Goal: Transaction & Acquisition: Purchase product/service

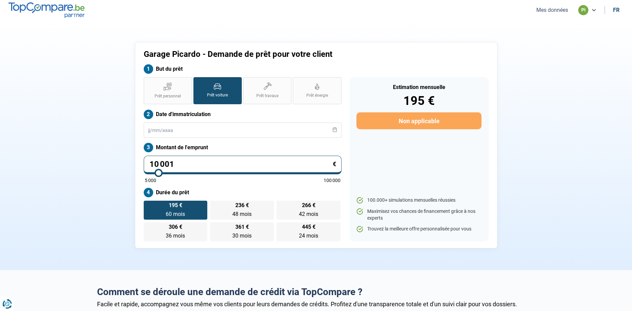
click at [557, 9] on button "Mes données" at bounding box center [552, 9] width 36 height 7
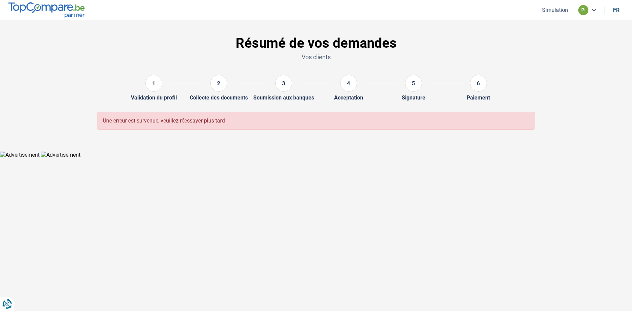
click at [555, 8] on button "Simulation" at bounding box center [555, 9] width 30 height 7
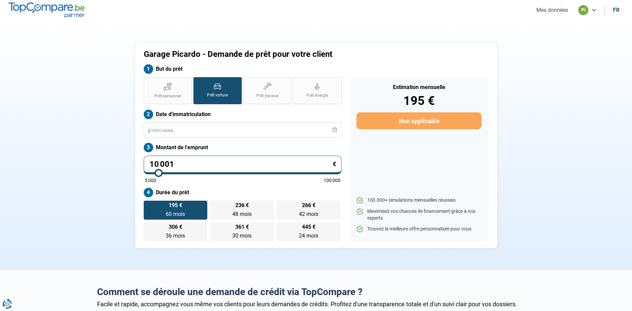
click at [556, 10] on button "Mes données" at bounding box center [552, 9] width 36 height 7
